Goal: Information Seeking & Learning: Learn about a topic

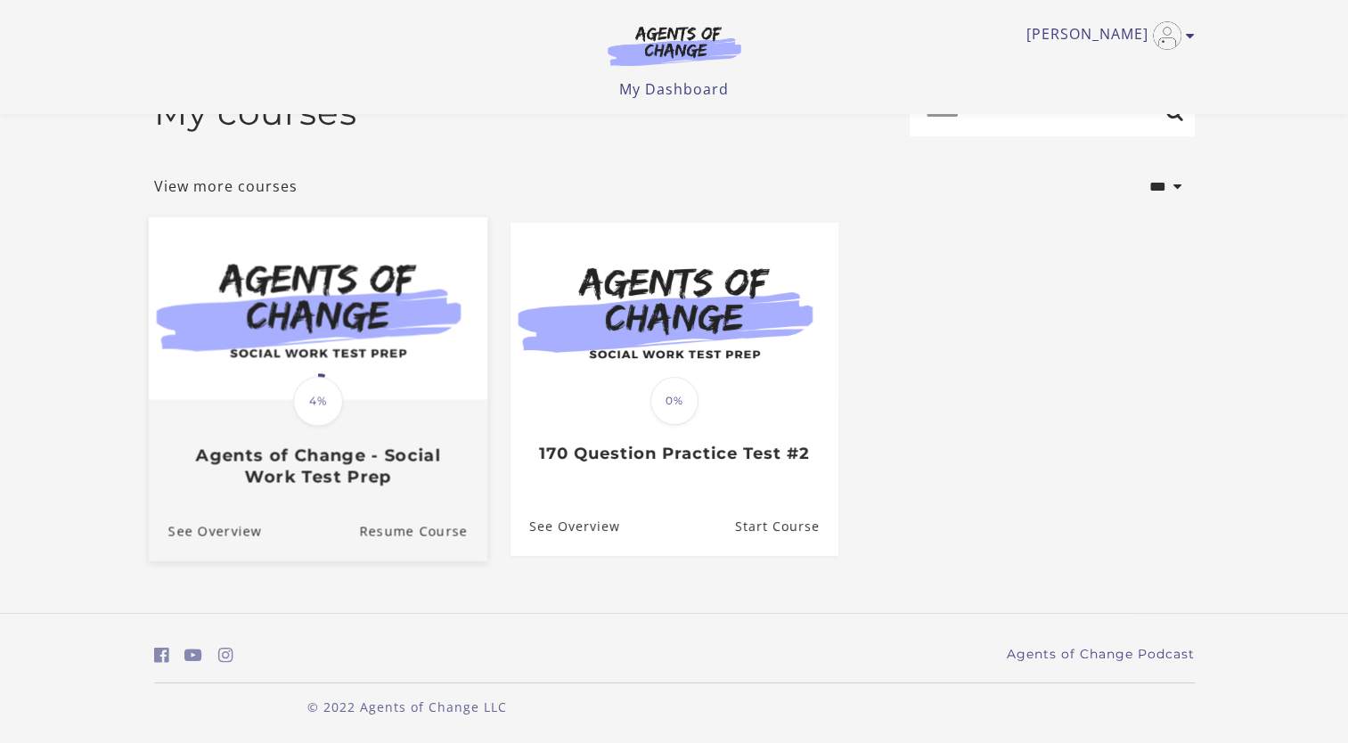
click at [313, 498] on link "Translation missing: en.liquid.partials.dashboard_course_card.progress_descript…" at bounding box center [317, 359] width 339 height 284
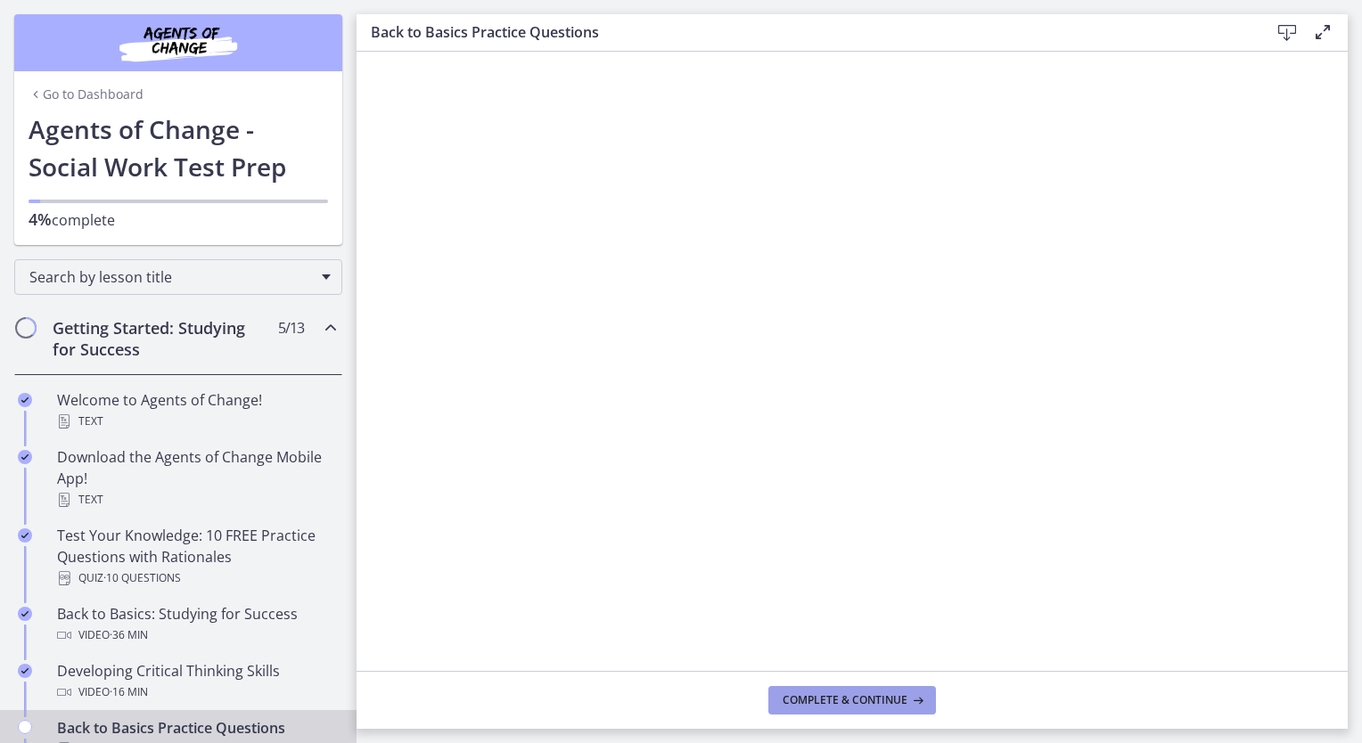
click at [869, 693] on span "Complete & continue" at bounding box center [844, 700] width 125 height 14
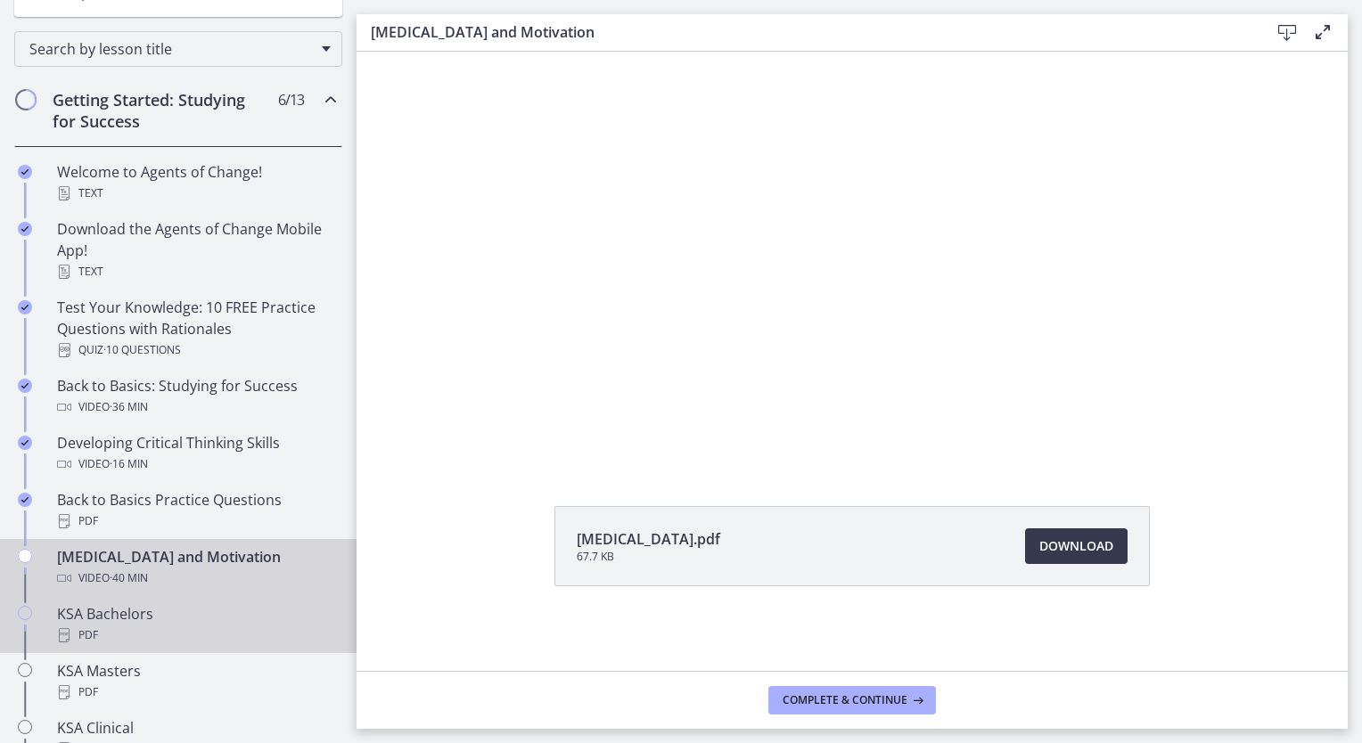
scroll to position [267, 0]
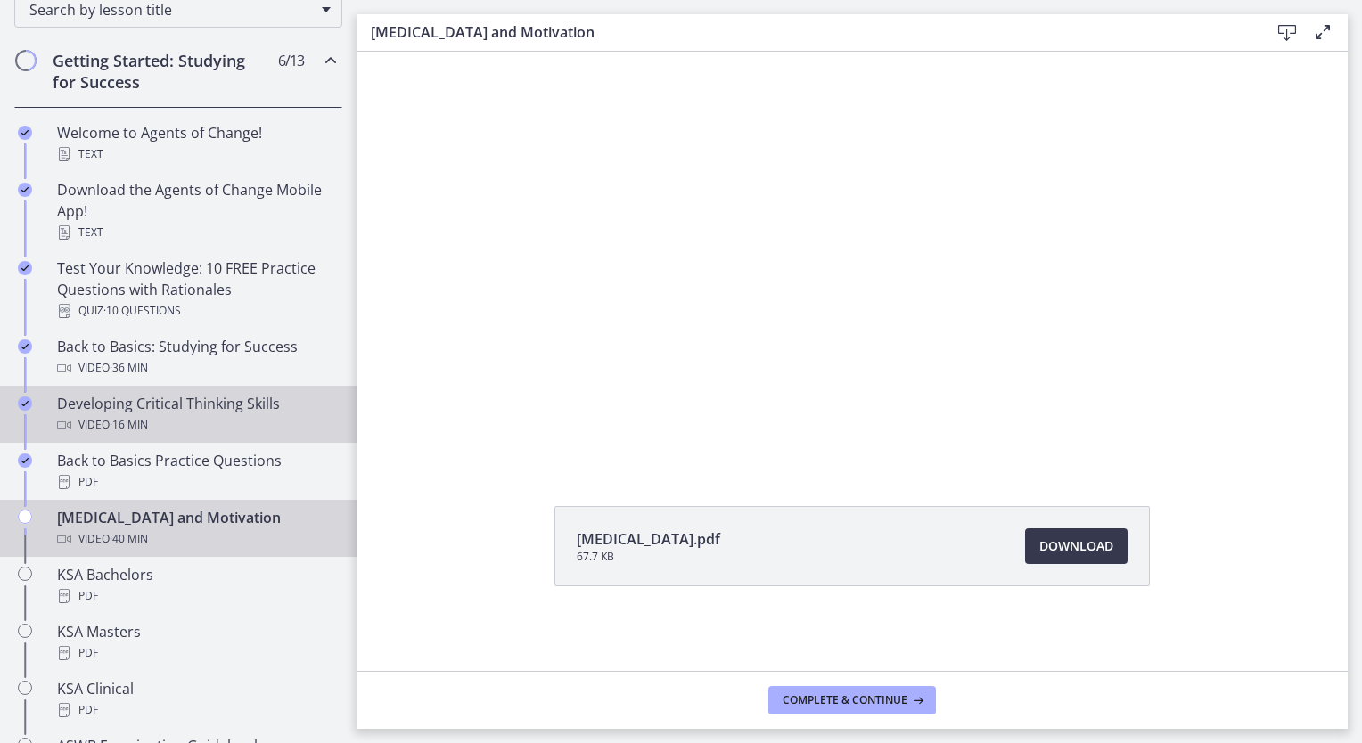
click at [146, 405] on div "Developing Critical Thinking Skills Video · 16 min" at bounding box center [196, 414] width 278 height 43
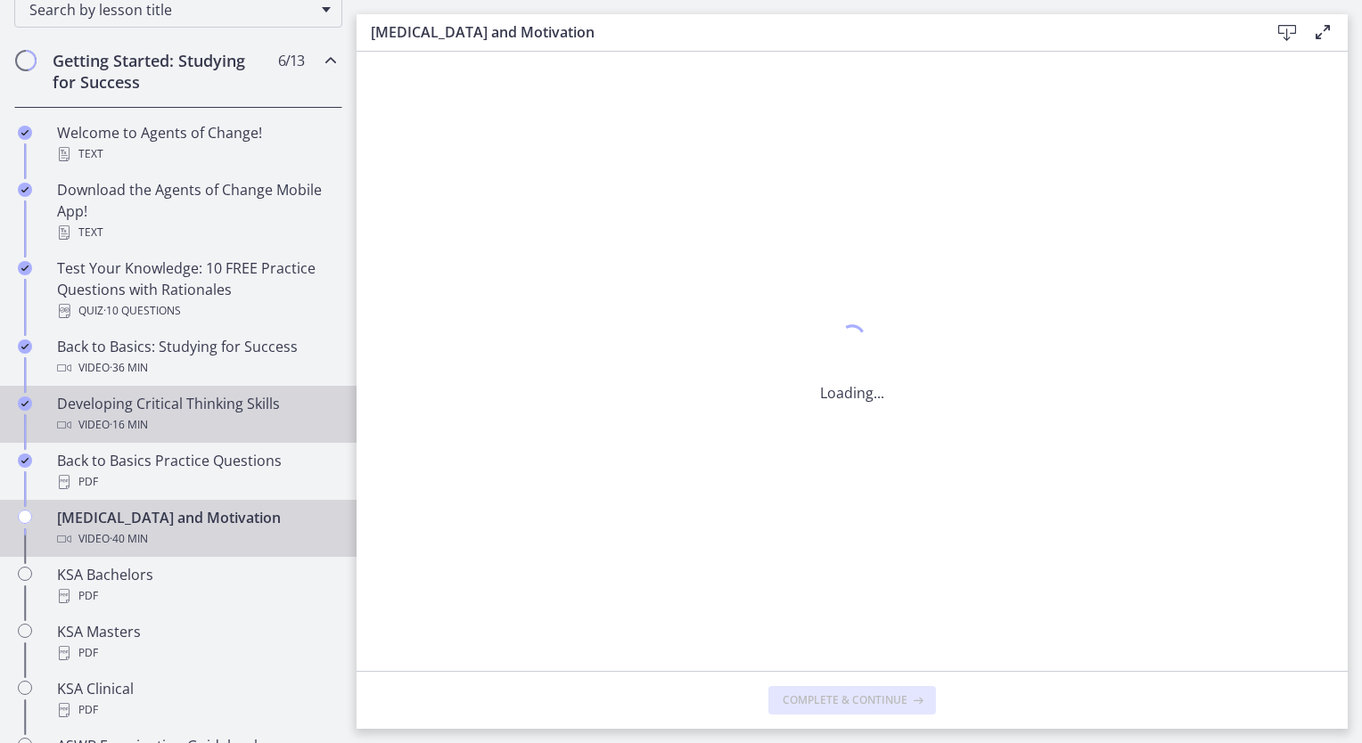
scroll to position [0, 0]
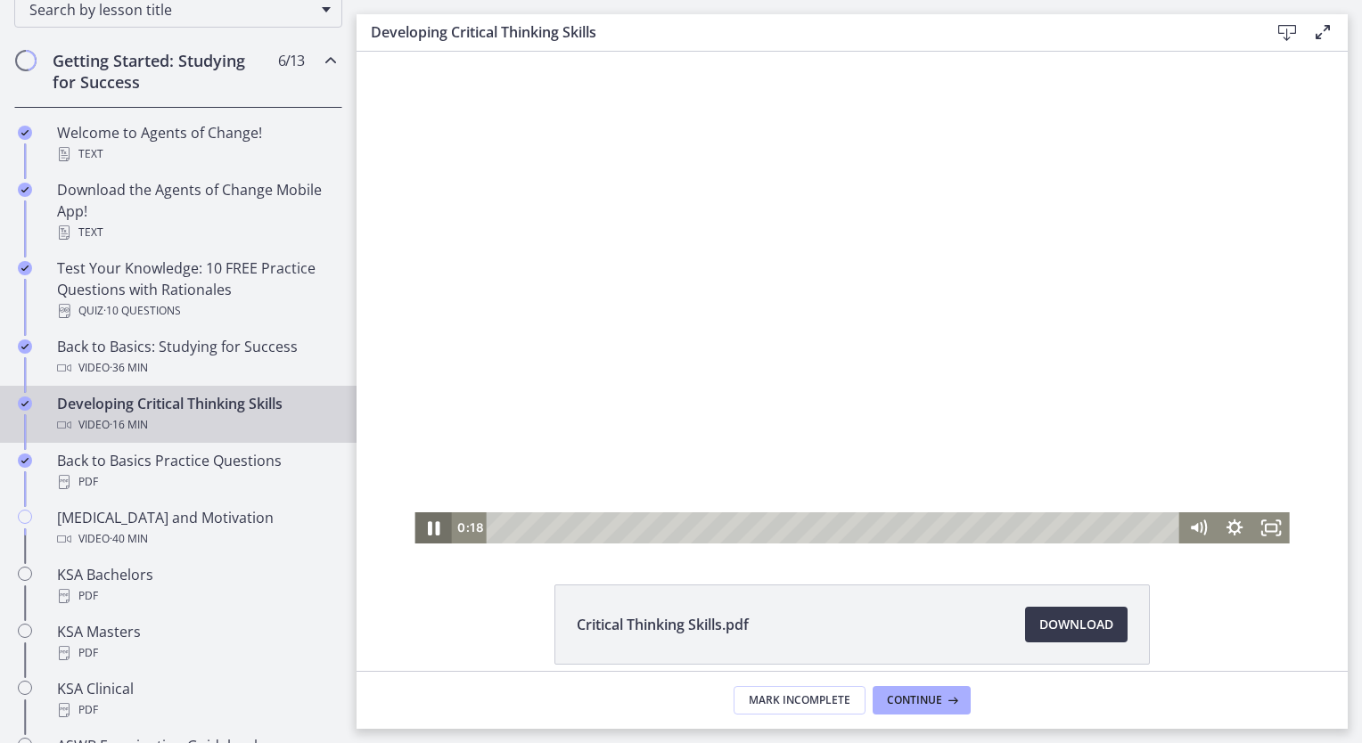
click at [418, 529] on icon "Pause" at bounding box center [433, 527] width 44 height 37
click at [426, 537] on icon "Play Video" at bounding box center [435, 527] width 44 height 37
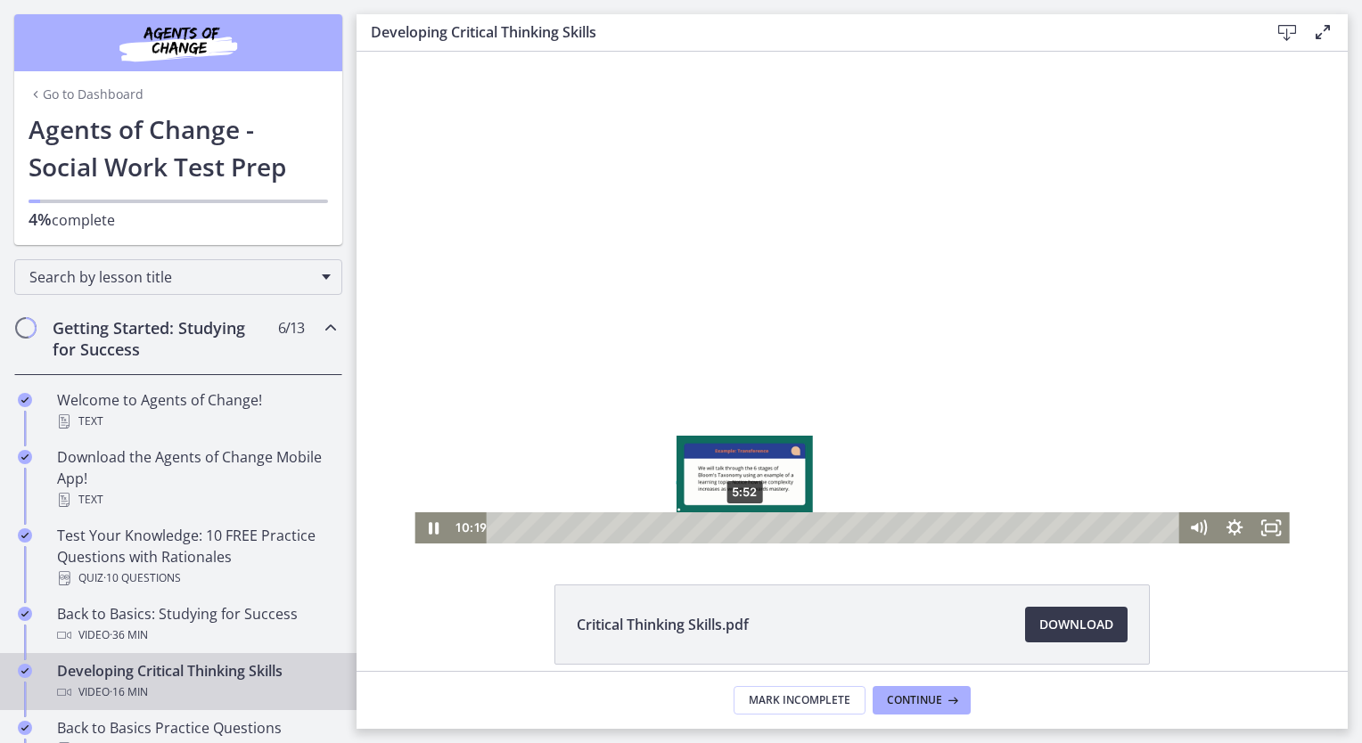
click at [738, 528] on div "5:52" at bounding box center [835, 527] width 671 height 31
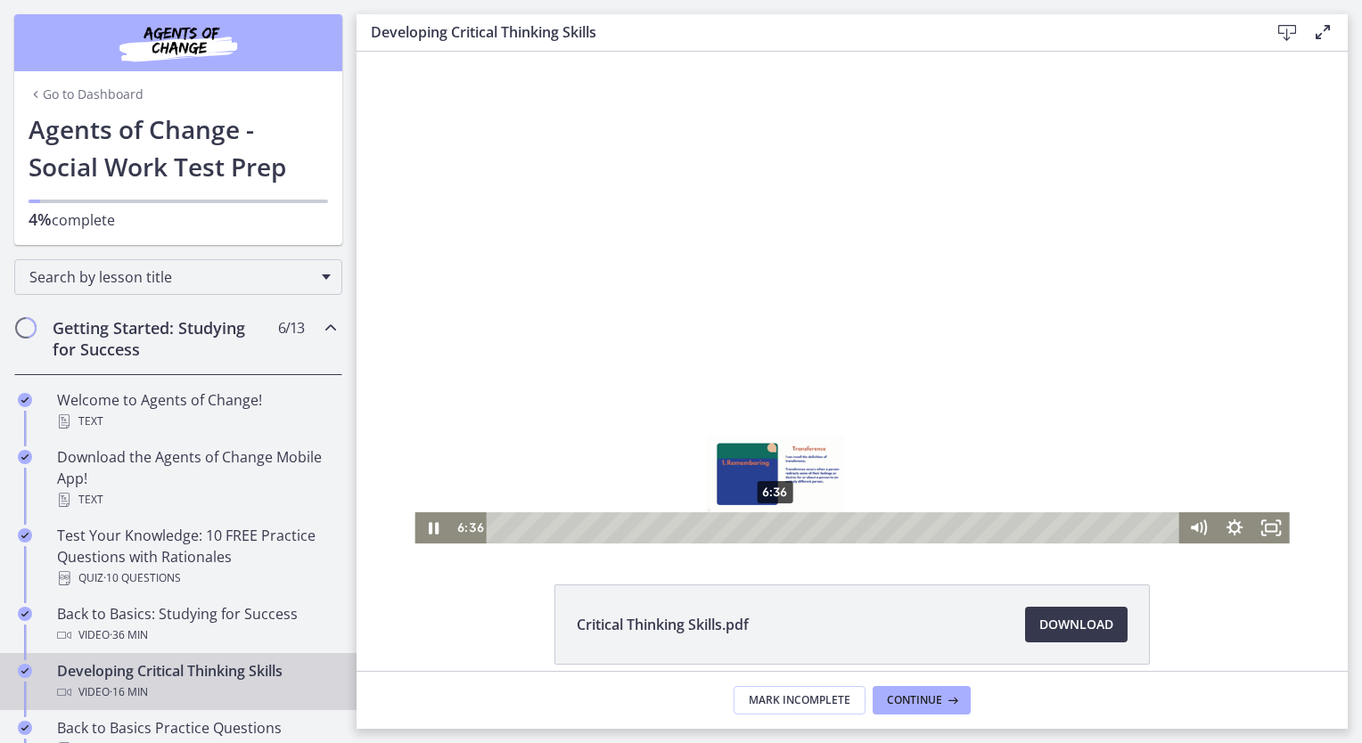
click at [768, 526] on div "6:36" at bounding box center [835, 527] width 671 height 31
click at [419, 526] on icon "Pause" at bounding box center [432, 527] width 37 height 31
click at [430, 530] on icon "Play Video" at bounding box center [435, 527] width 10 height 12
click at [813, 529] on div "7:40" at bounding box center [835, 527] width 671 height 31
click at [420, 528] on icon "Pause" at bounding box center [433, 527] width 44 height 37
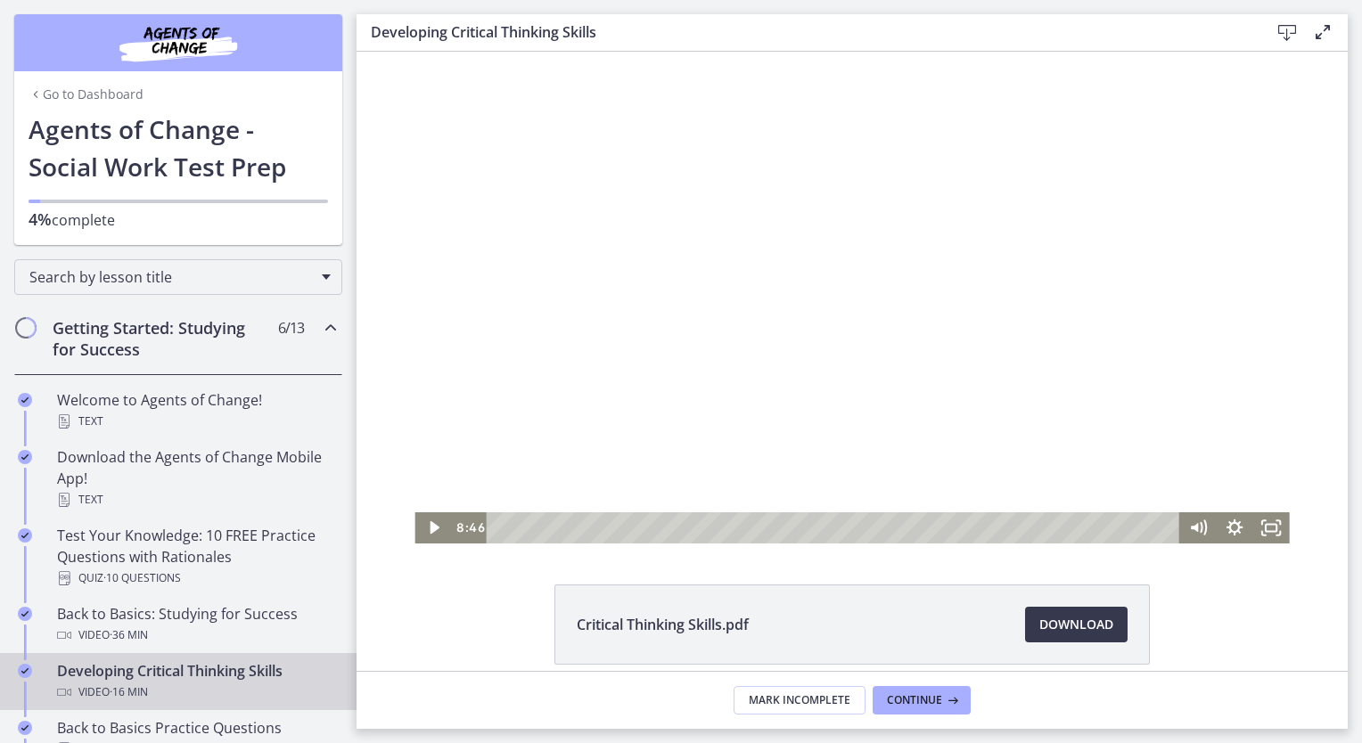
drag, startPoint x: 904, startPoint y: 281, endPoint x: 1005, endPoint y: 348, distance: 121.4
click at [1005, 348] on div at bounding box center [851, 298] width 874 height 492
click at [425, 529] on icon "Pause" at bounding box center [432, 527] width 37 height 31
click at [429, 528] on icon "Play Video" at bounding box center [435, 527] width 12 height 15
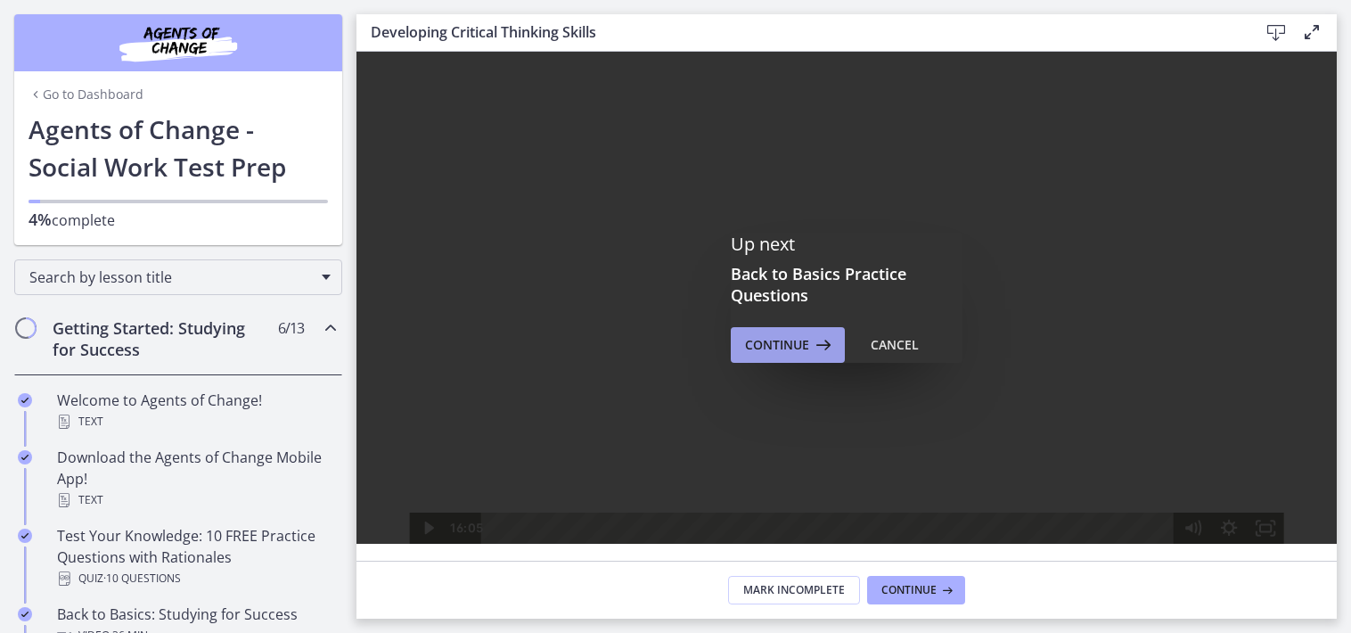
click at [783, 341] on span "Continue" at bounding box center [777, 344] width 64 height 21
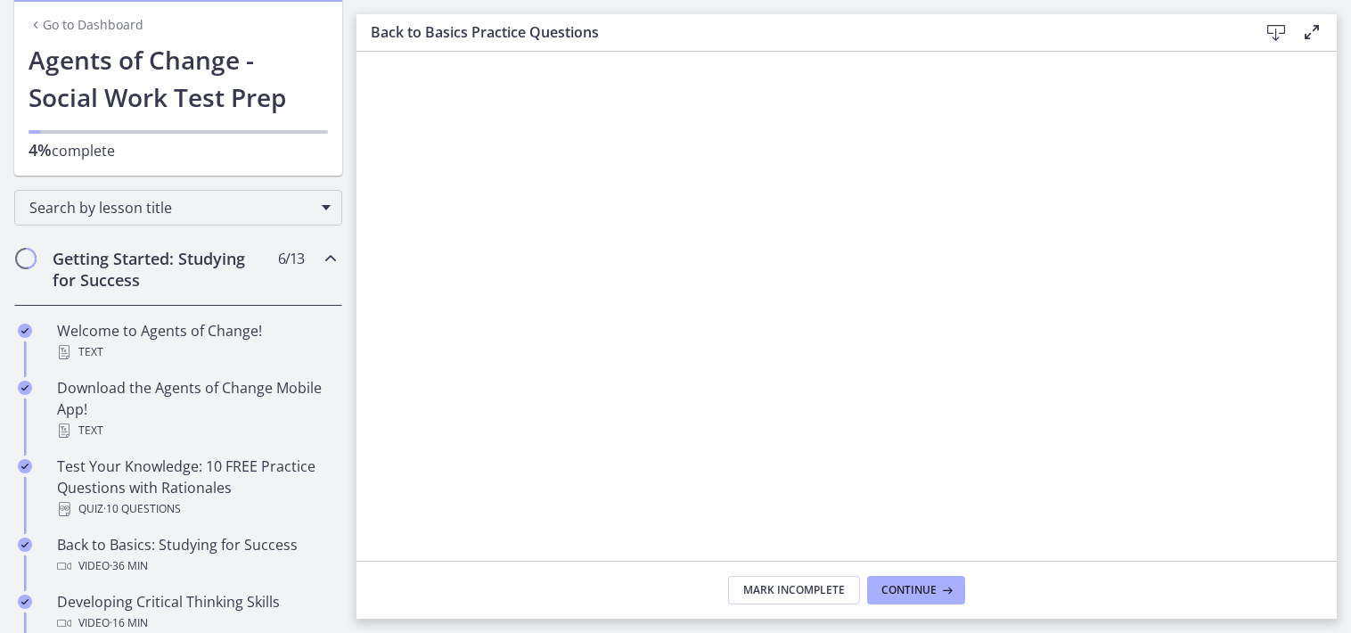
scroll to position [178, 0]
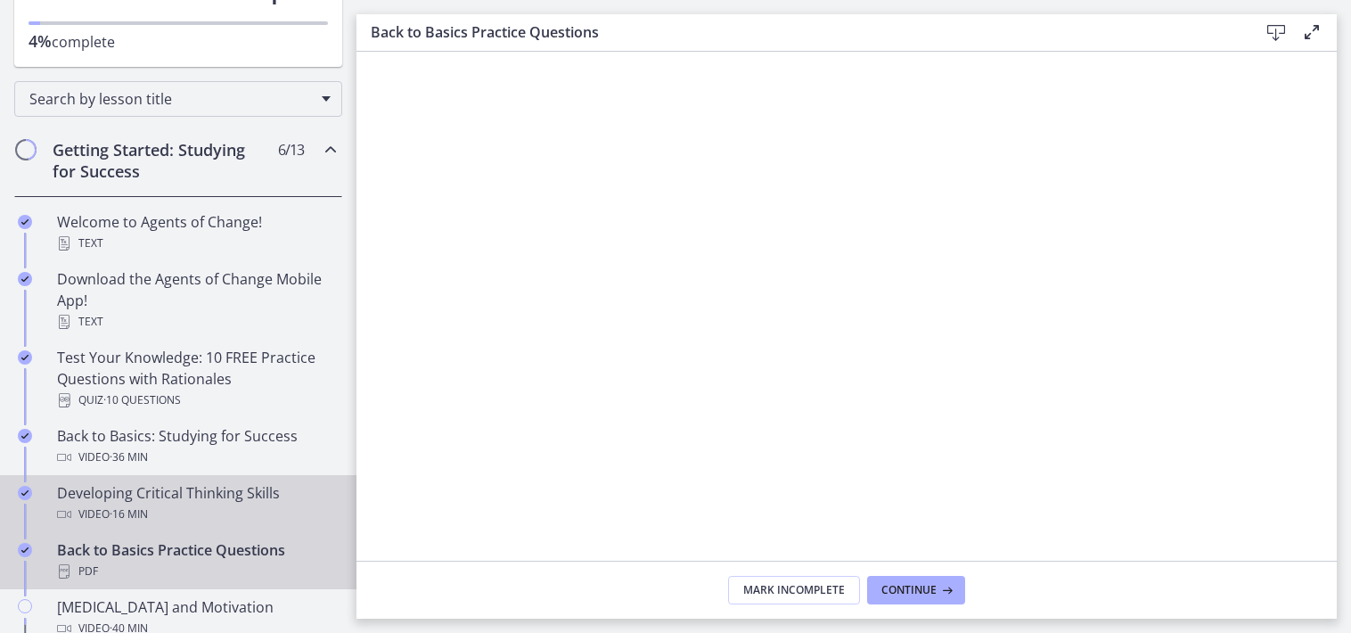
click at [149, 495] on div "Developing Critical Thinking Skills Video · 16 min" at bounding box center [196, 503] width 278 height 43
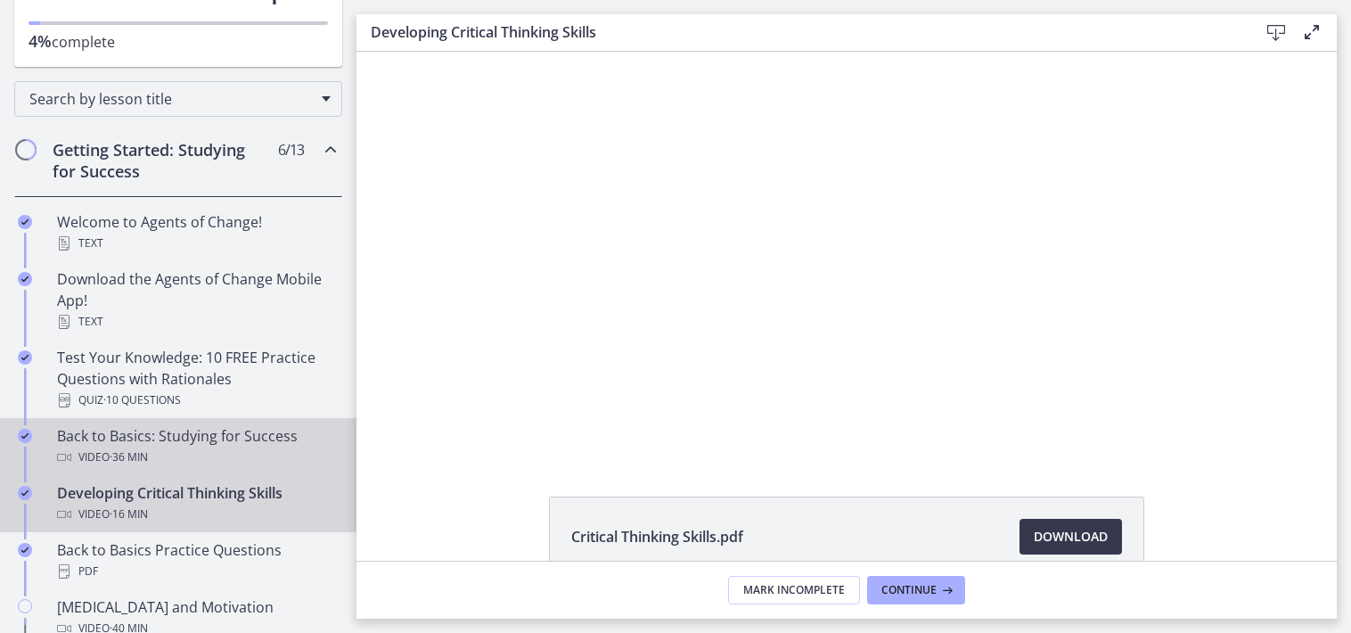
click at [112, 438] on div "Back to Basics: Studying for Success Video · 36 min" at bounding box center [196, 446] width 278 height 43
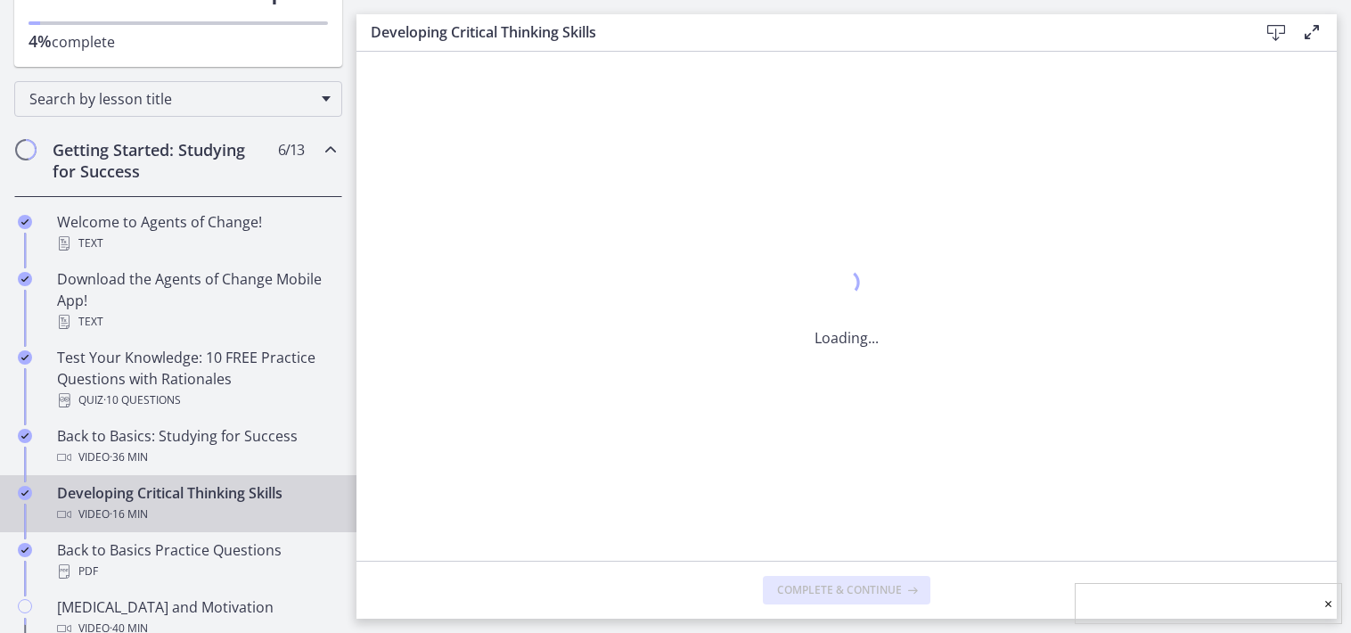
click at [141, 493] on div "Developing Critical Thinking Skills Video · 16 min" at bounding box center [196, 503] width 278 height 43
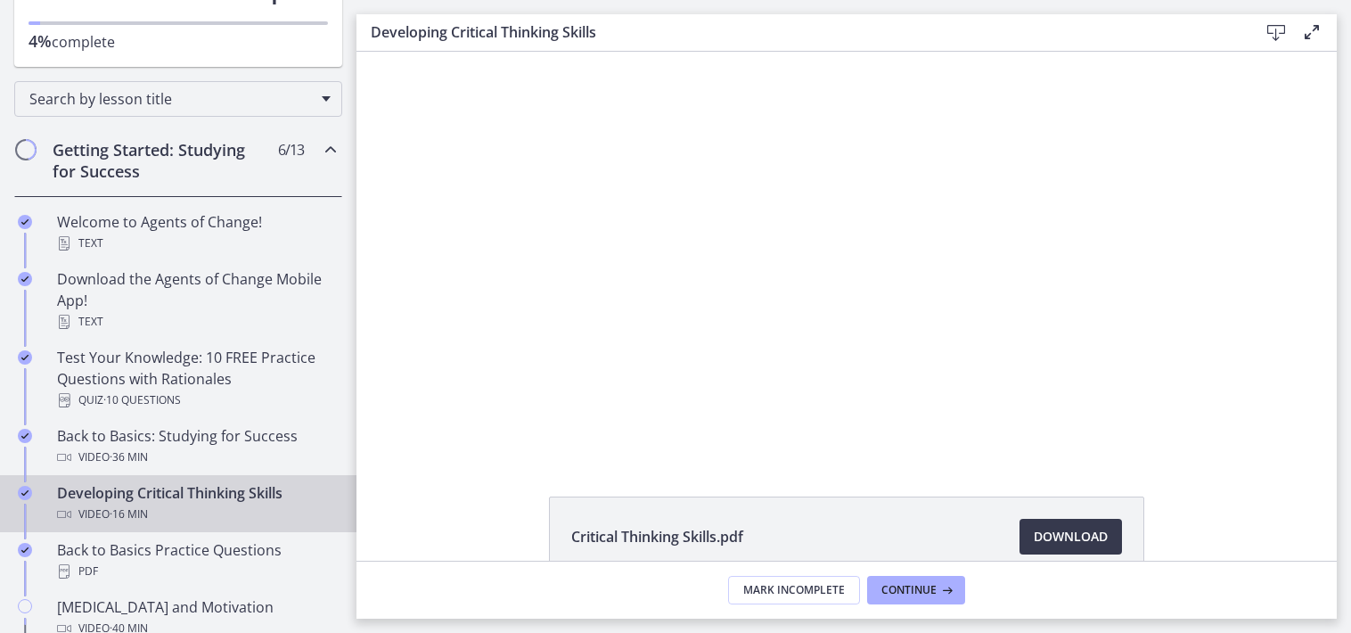
click at [143, 495] on div "Developing Critical Thinking Skills Video · 16 min" at bounding box center [196, 503] width 278 height 43
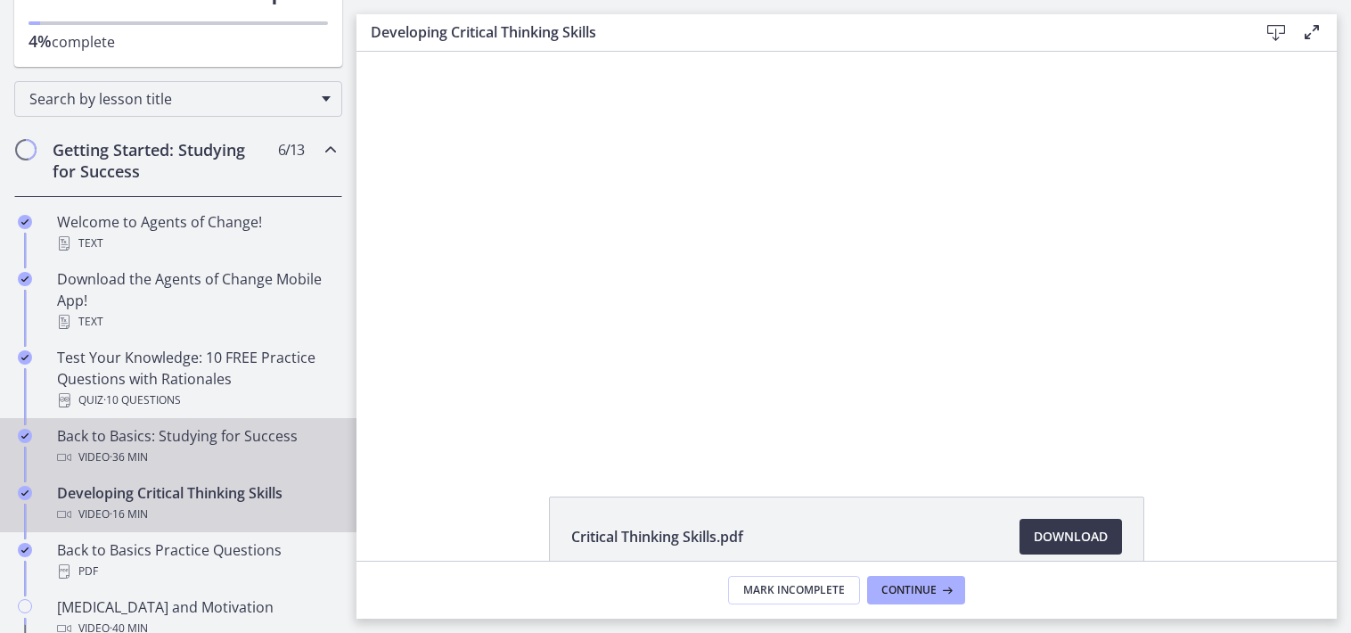
click at [178, 433] on div "Back to Basics: Studying for Success Video · 36 min" at bounding box center [196, 446] width 278 height 43
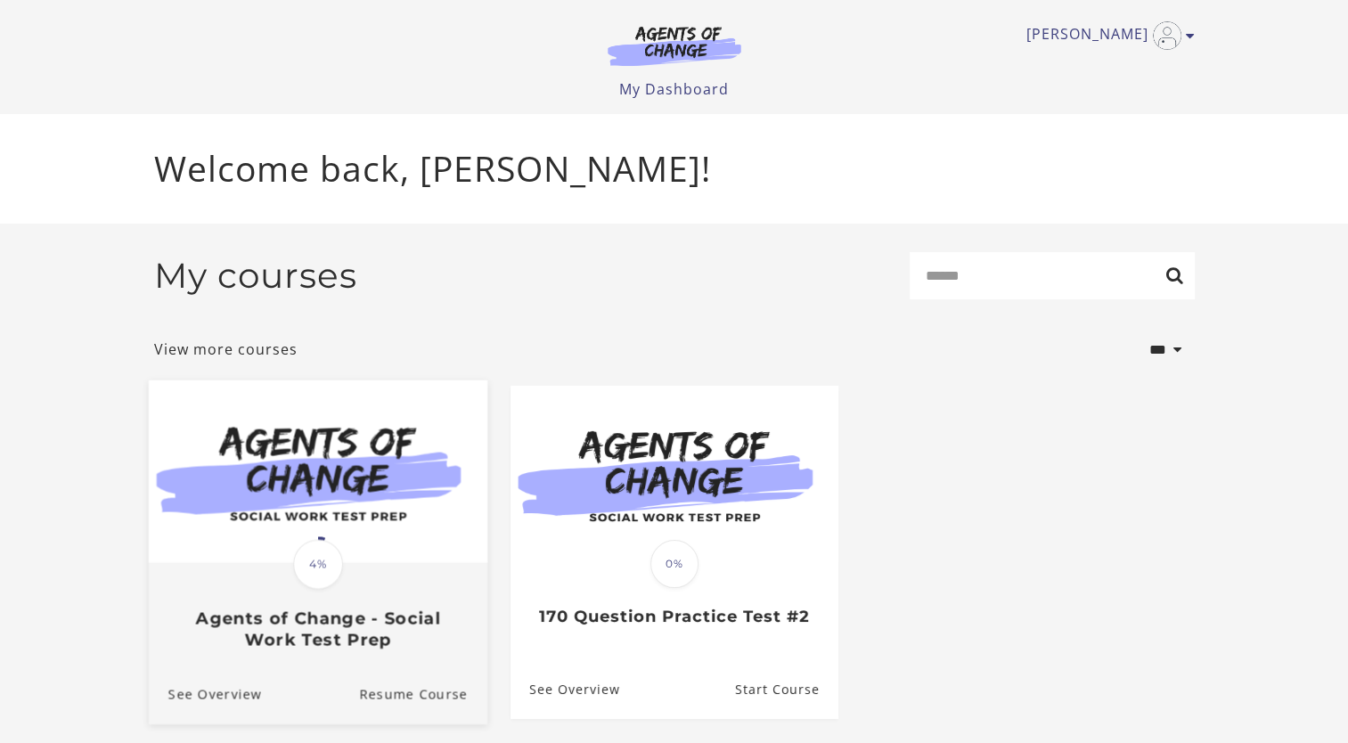
click at [361, 563] on img at bounding box center [317, 472] width 339 height 183
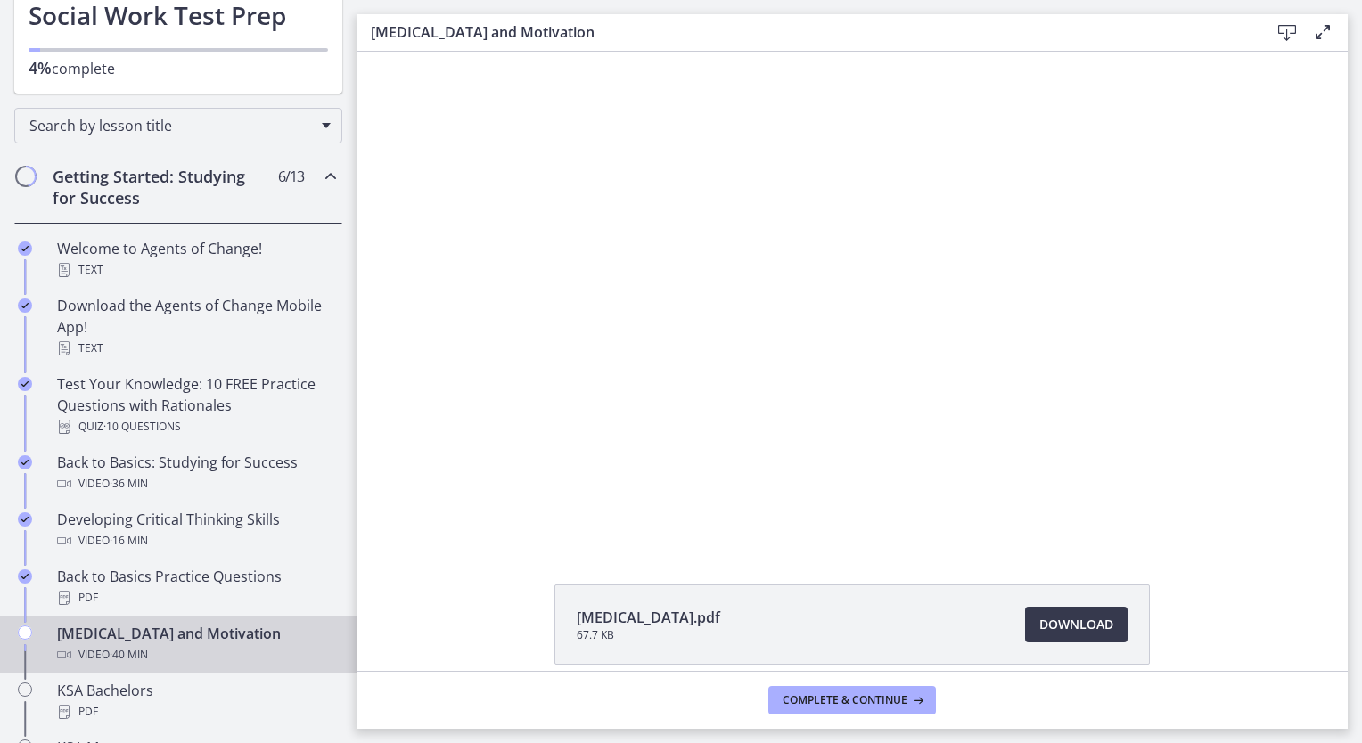
scroll to position [178, 0]
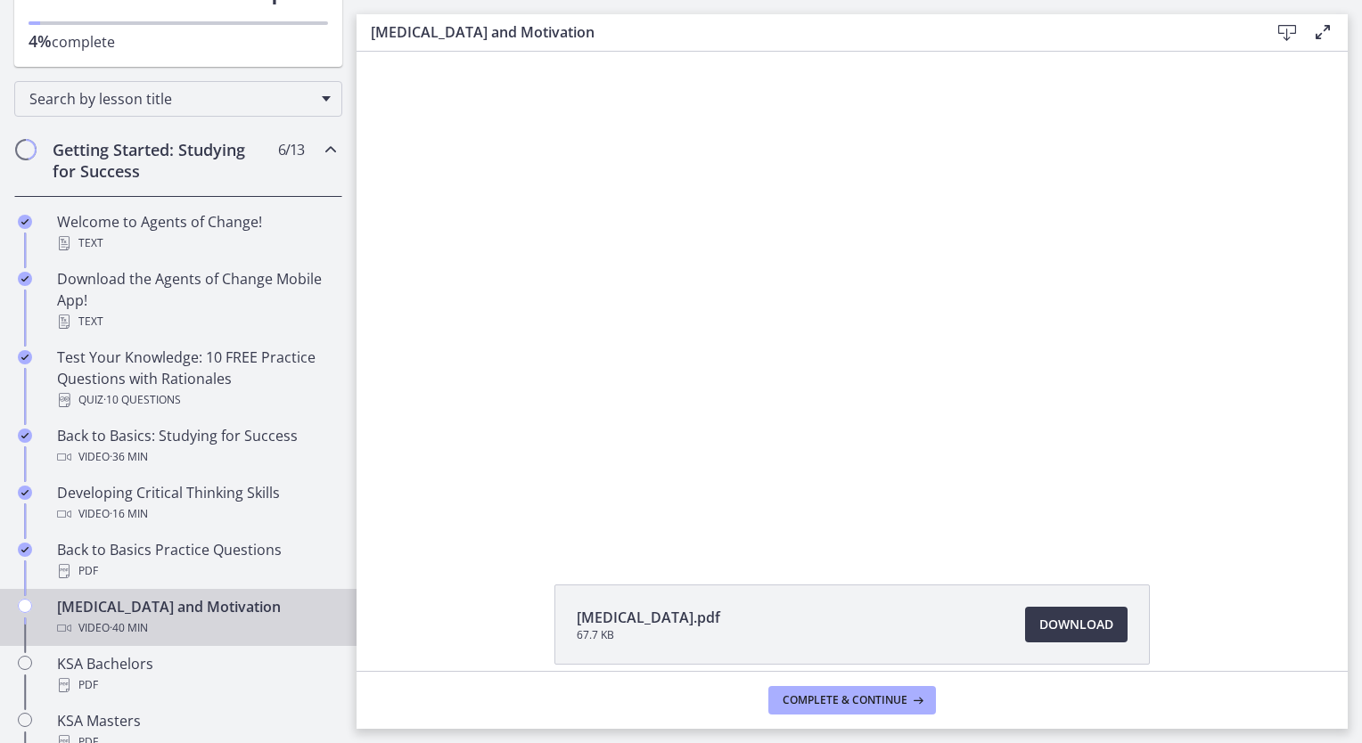
click at [143, 609] on div "Test Anxiety and Motivation Video · 40 min" at bounding box center [196, 617] width 278 height 43
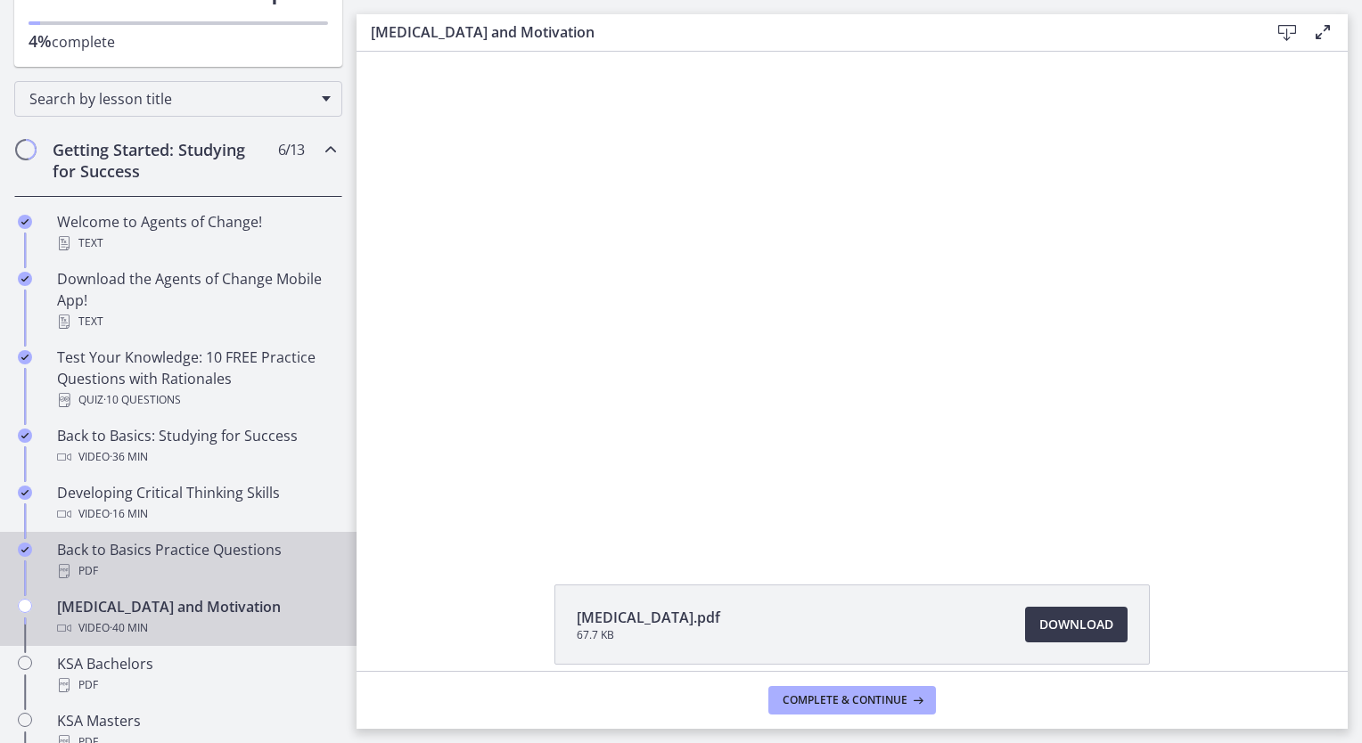
scroll to position [267, 0]
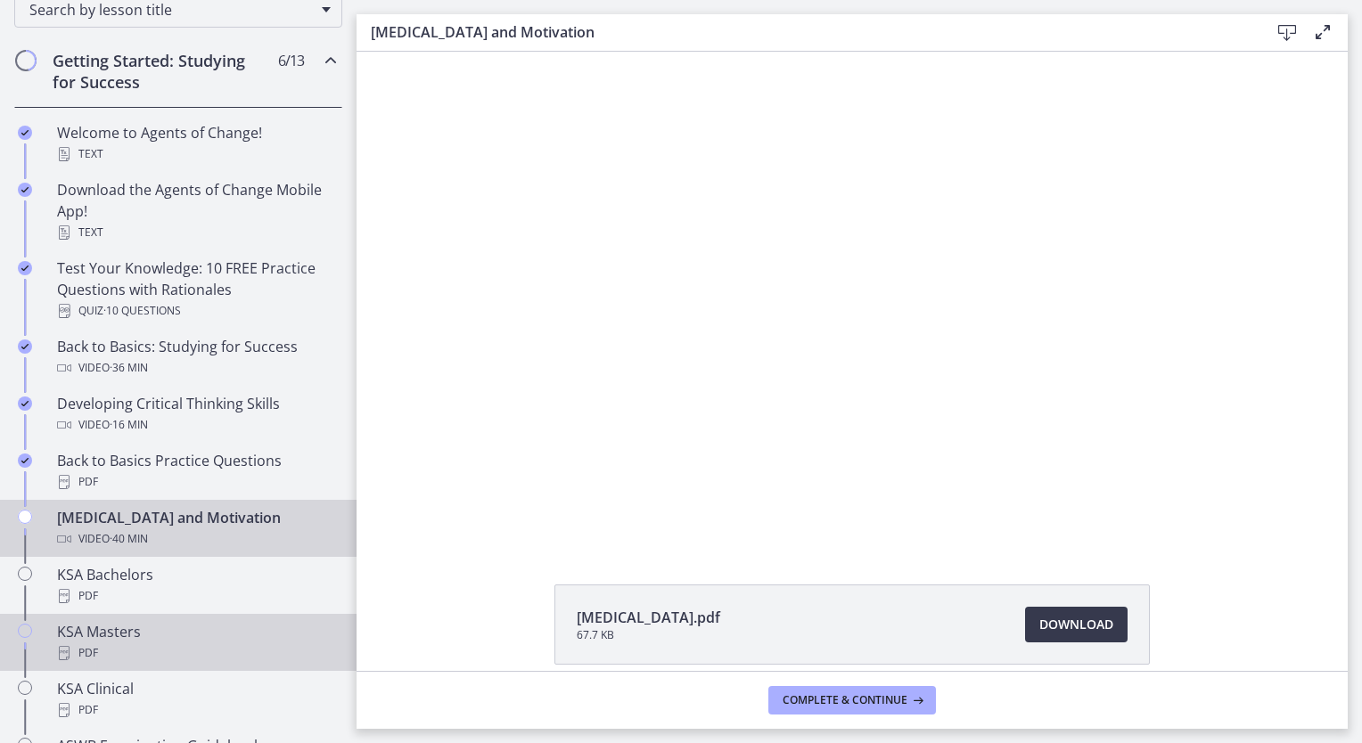
click at [166, 626] on div "KSA Masters PDF" at bounding box center [196, 642] width 278 height 43
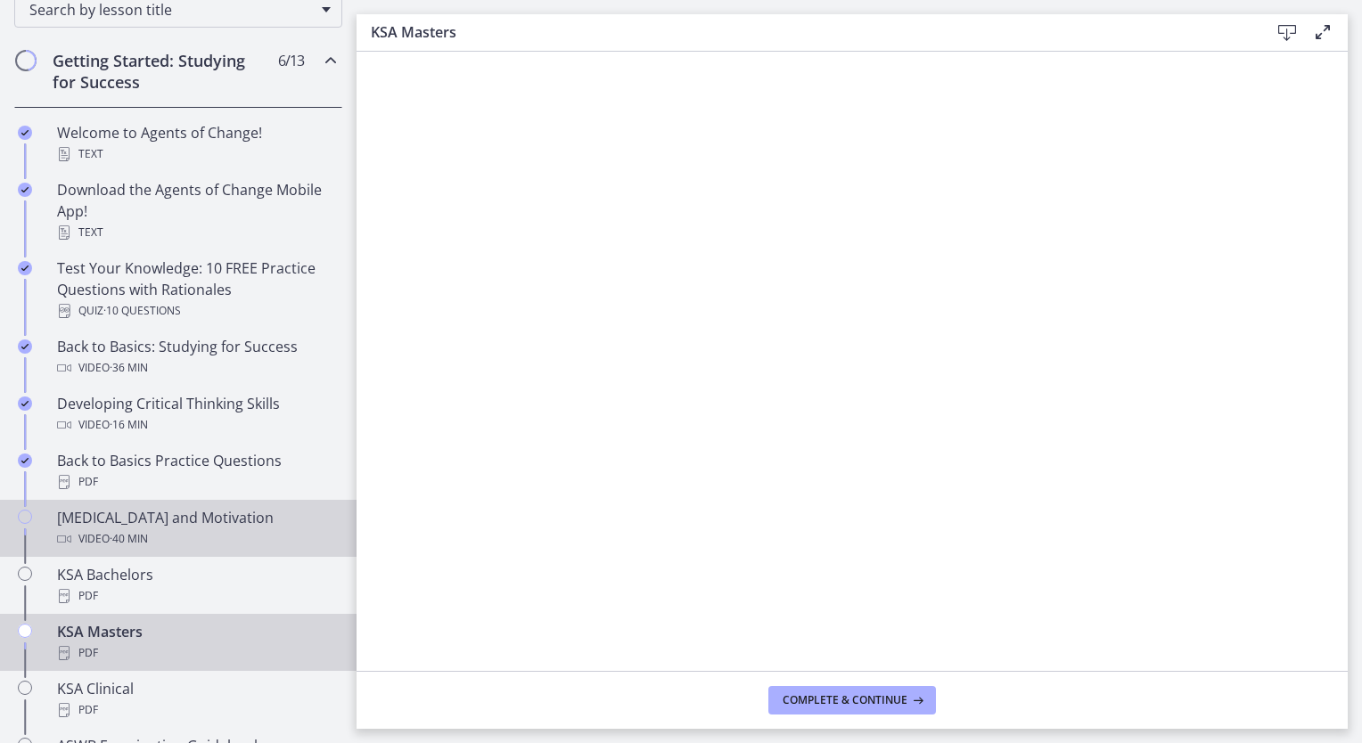
click at [189, 510] on div "Test Anxiety and Motivation Video · 40 min" at bounding box center [196, 528] width 278 height 43
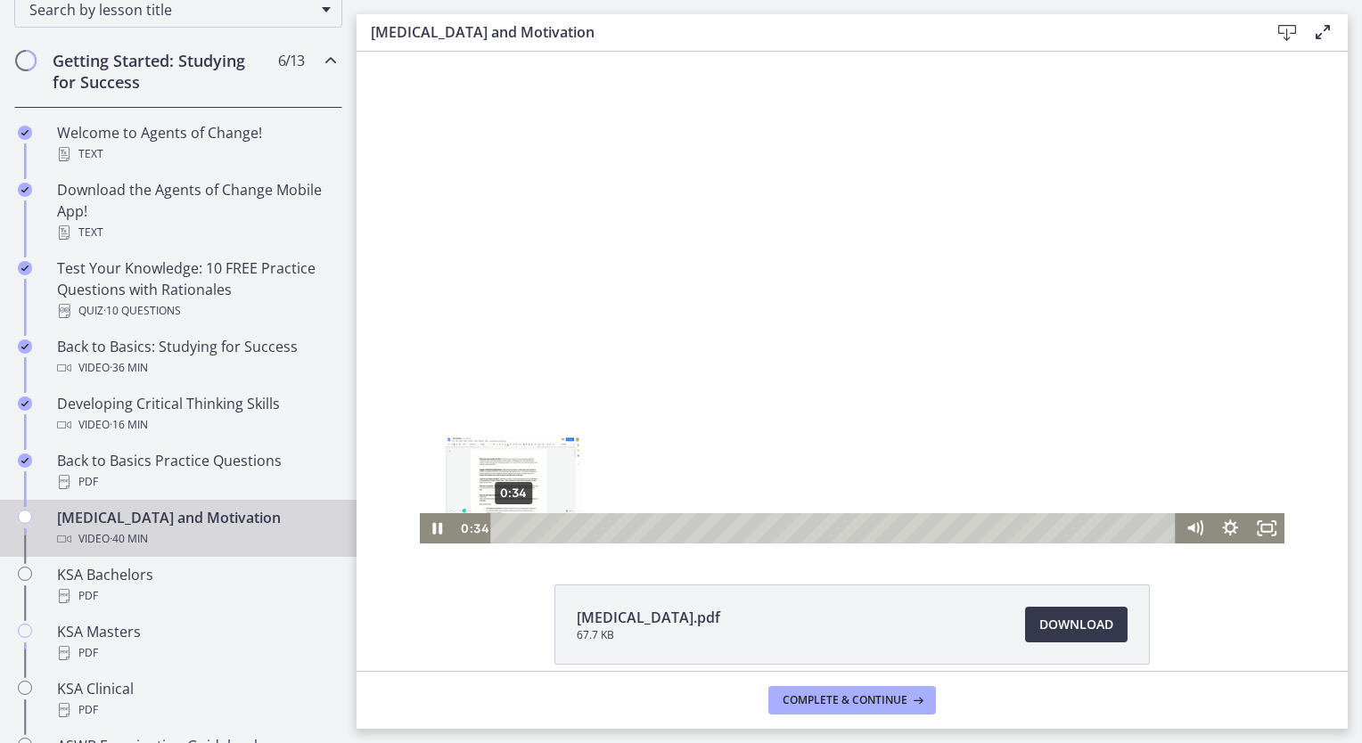
click at [506, 528] on div "0:34" at bounding box center [835, 528] width 664 height 30
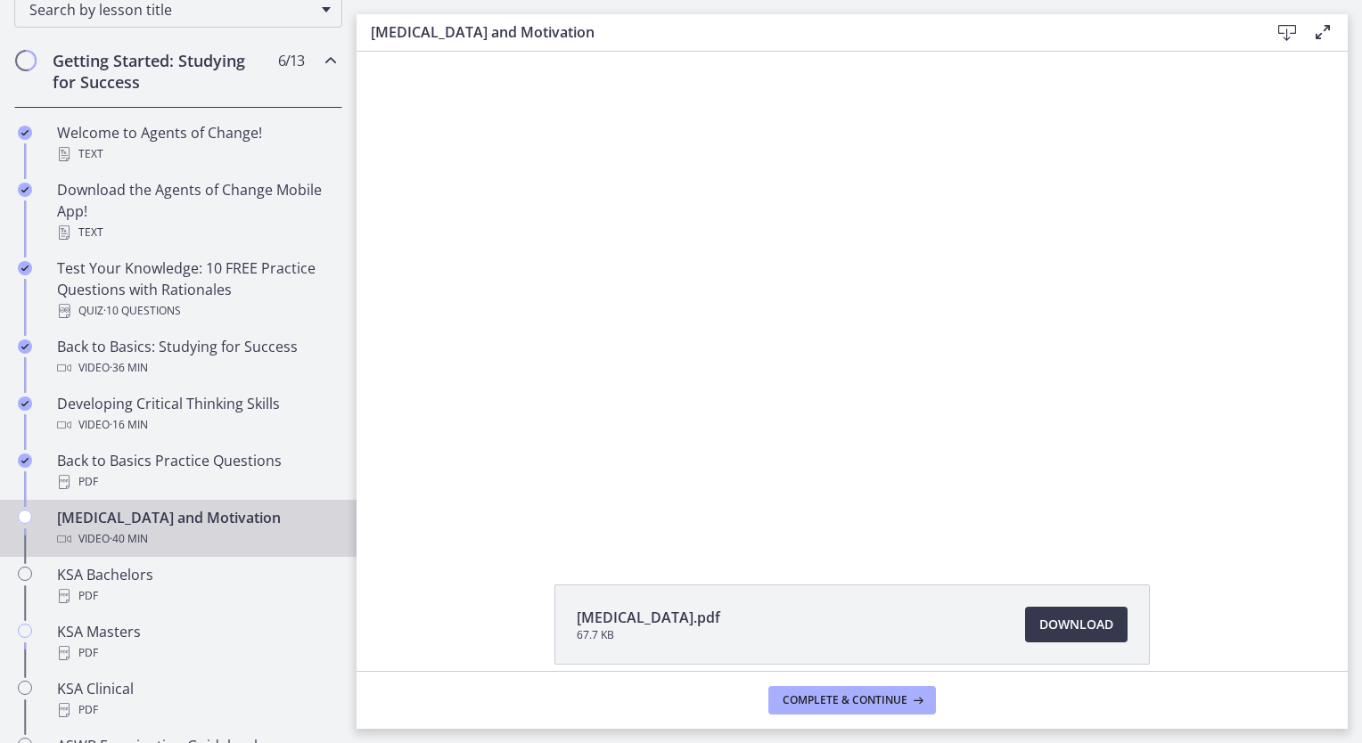
drag, startPoint x: 513, startPoint y: 583, endPoint x: 515, endPoint y: 573, distance: 10.0
click at [514, 582] on div "Test Anxiety.pdf 67.7 KB Download Opens in a new window" at bounding box center [851, 361] width 991 height 619
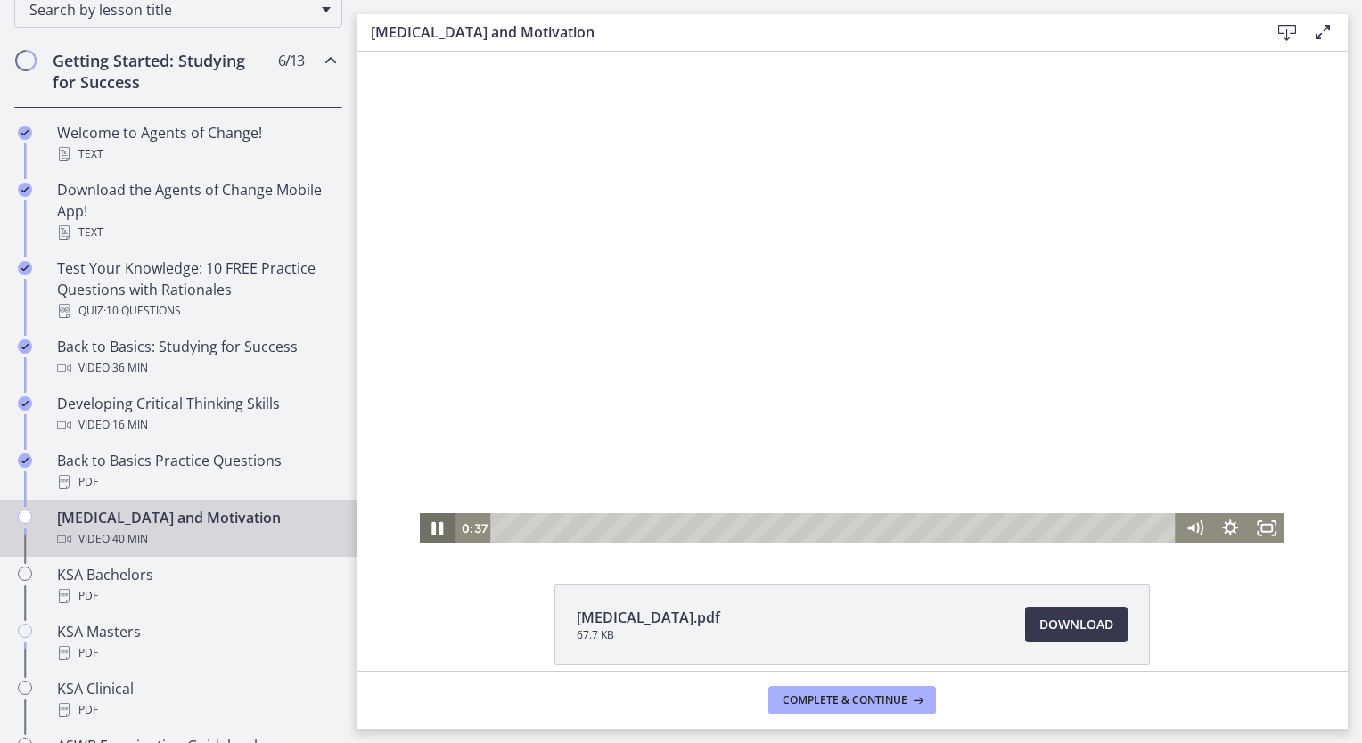
click at [432, 530] on icon "Pause" at bounding box center [438, 529] width 12 height 14
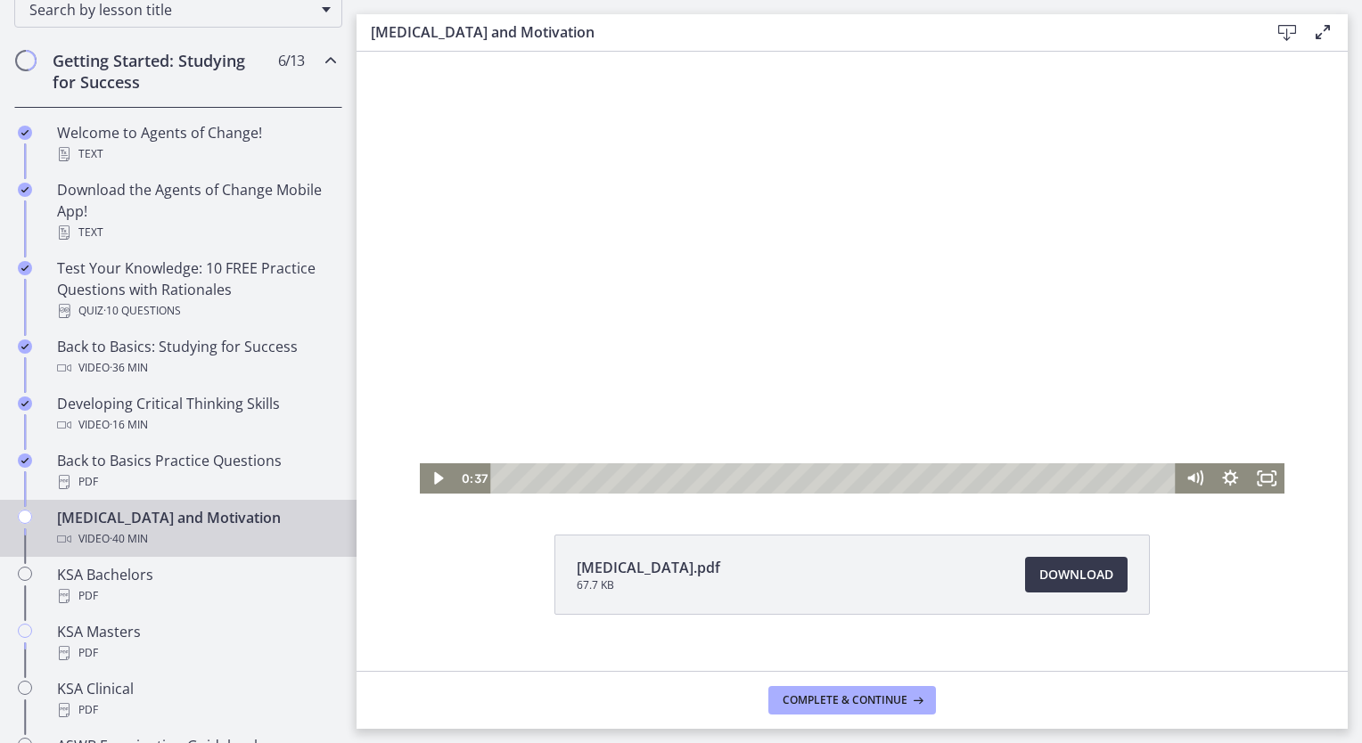
scroll to position [78, 0]
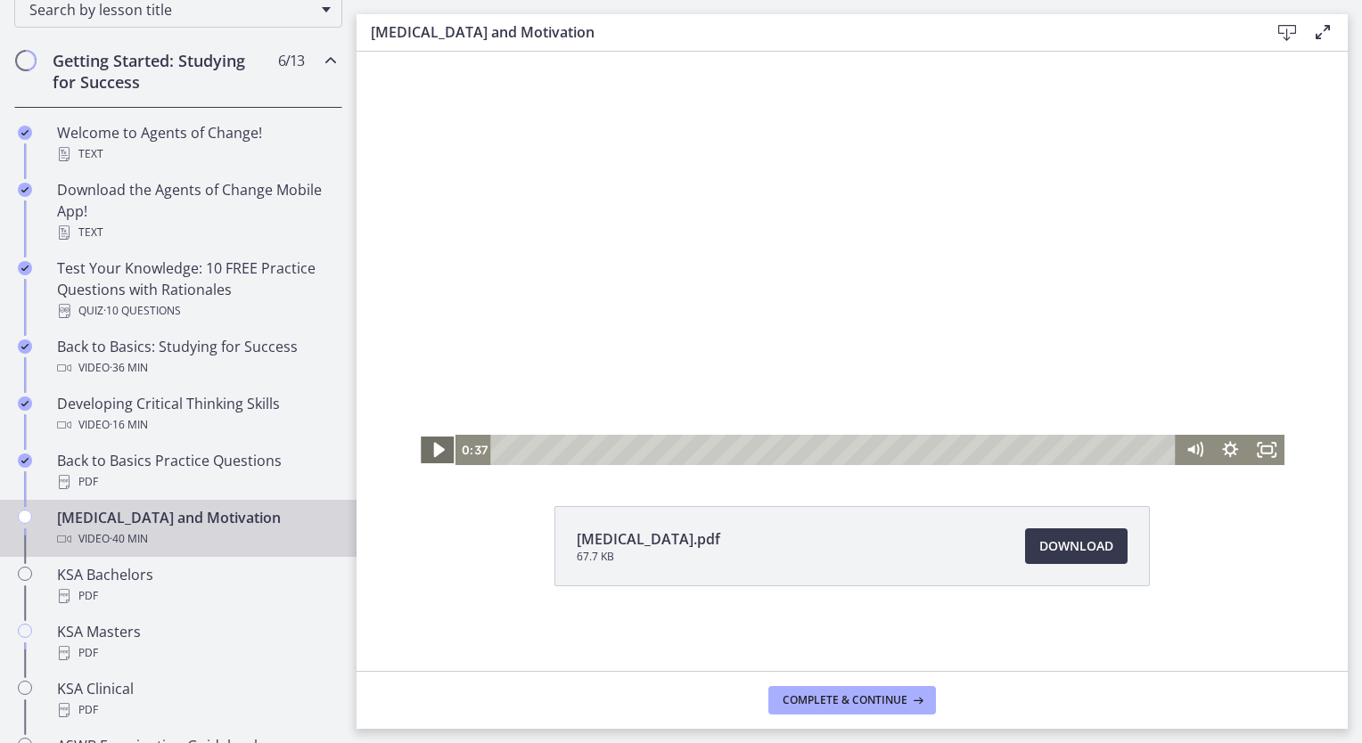
click at [425, 454] on icon "Play Video" at bounding box center [440, 450] width 44 height 37
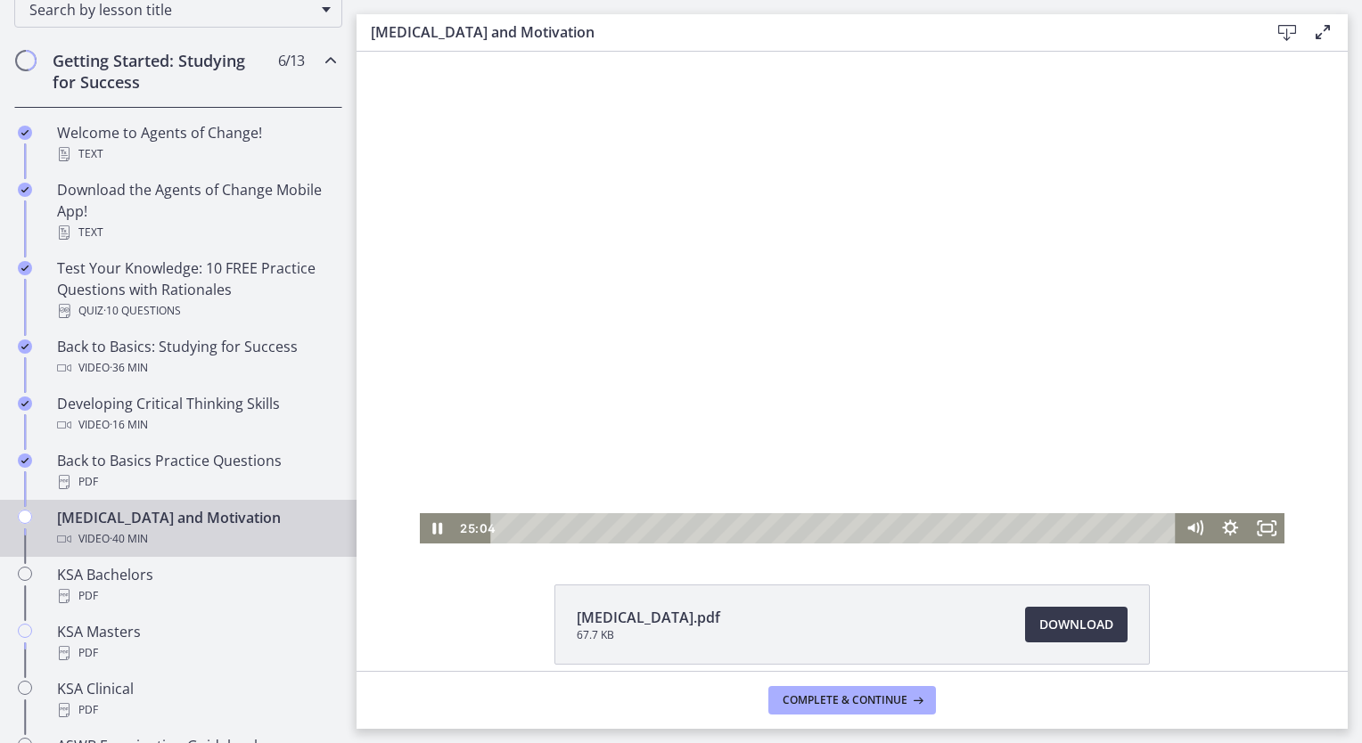
click at [564, 403] on div at bounding box center [852, 298] width 865 height 492
